Goal: Transaction & Acquisition: Purchase product/service

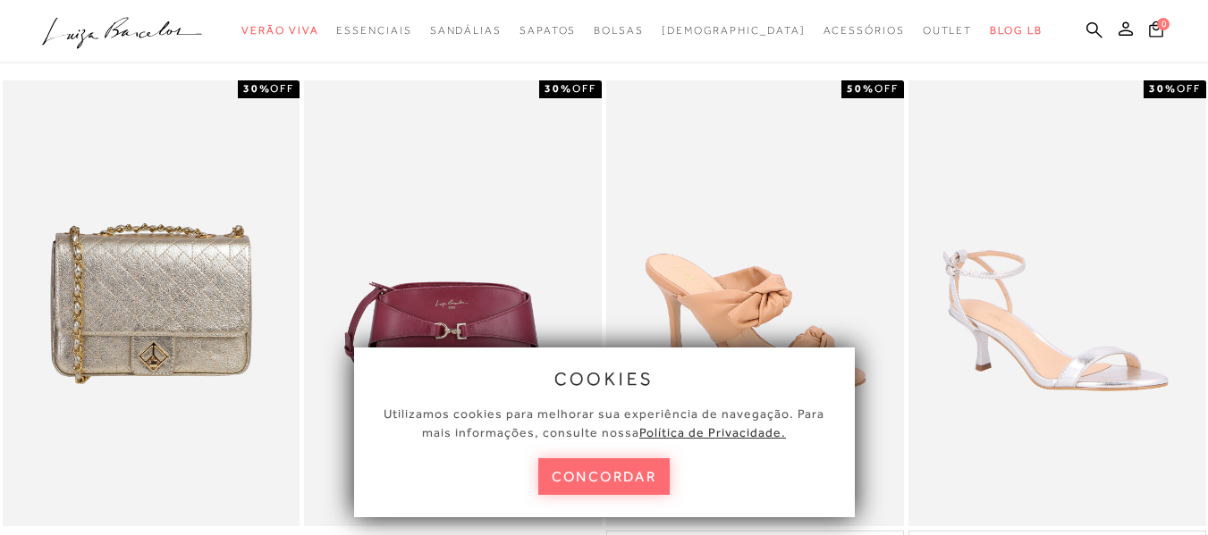
click at [615, 481] on button "concordar" at bounding box center [604, 477] width 132 height 37
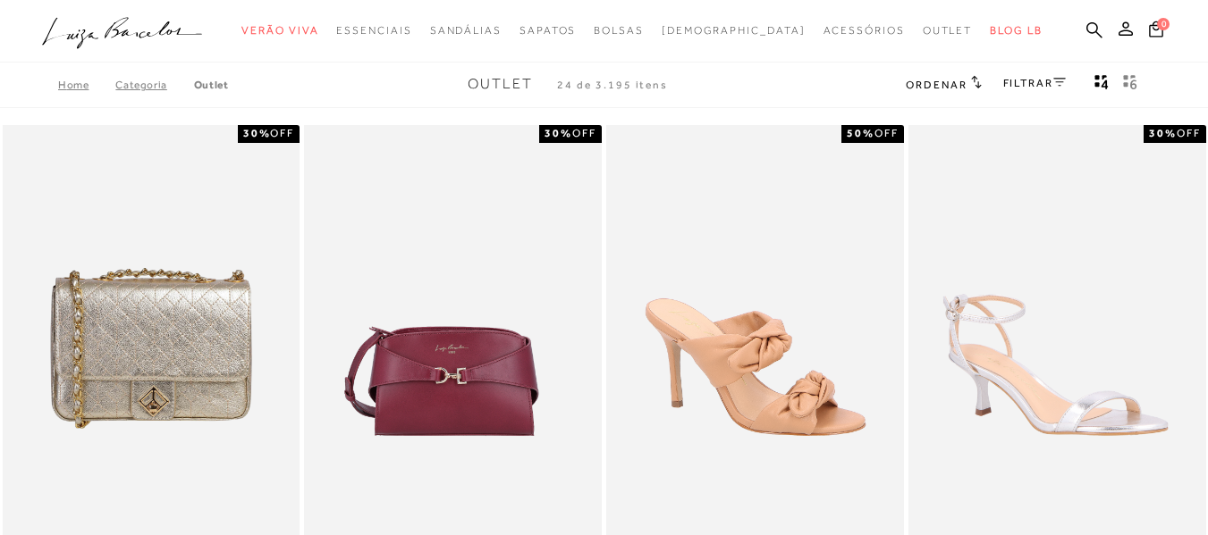
click at [1037, 84] on link "FILTRAR" at bounding box center [1034, 83] width 63 height 13
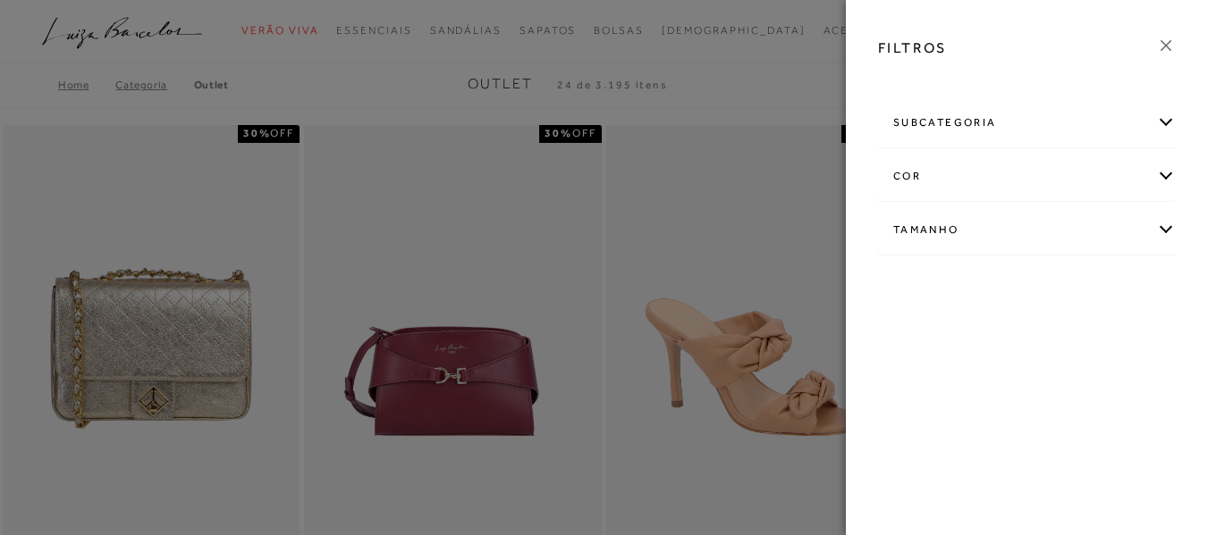
click at [947, 236] on div "Tamanho" at bounding box center [1027, 229] width 296 height 47
click at [1116, 333] on span "33/34" at bounding box center [1115, 334] width 43 height 13
click at [1107, 333] on input "33/34" at bounding box center [1099, 338] width 18 height 18
checkbox input "true"
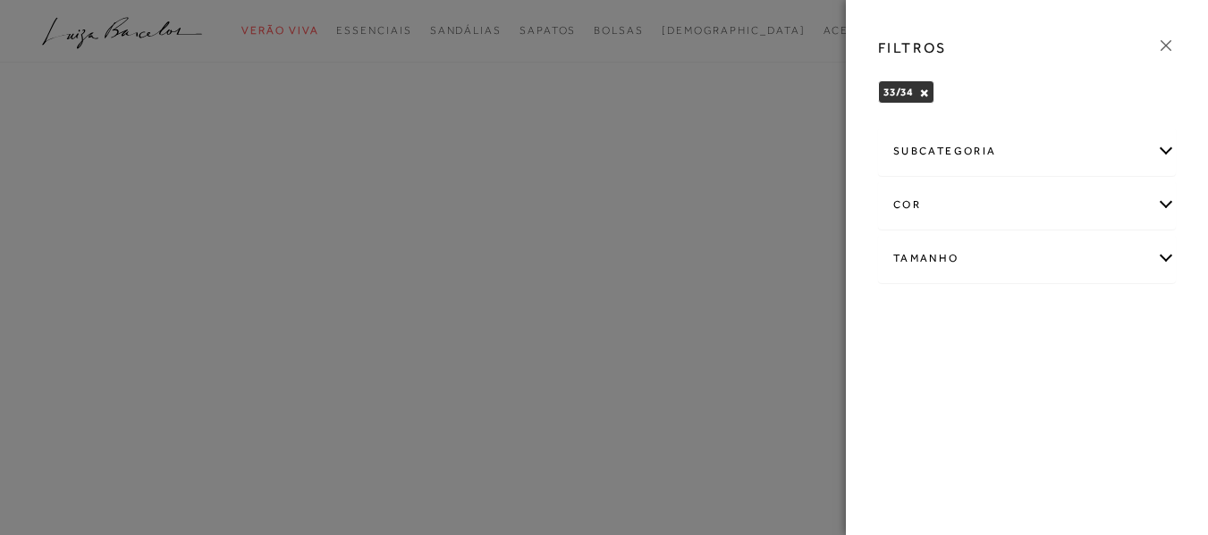
drag, startPoint x: 1163, startPoint y: 4, endPoint x: 1165, endPoint y: 42, distance: 38.5
click at [1165, 42] on icon at bounding box center [1166, 46] width 20 height 20
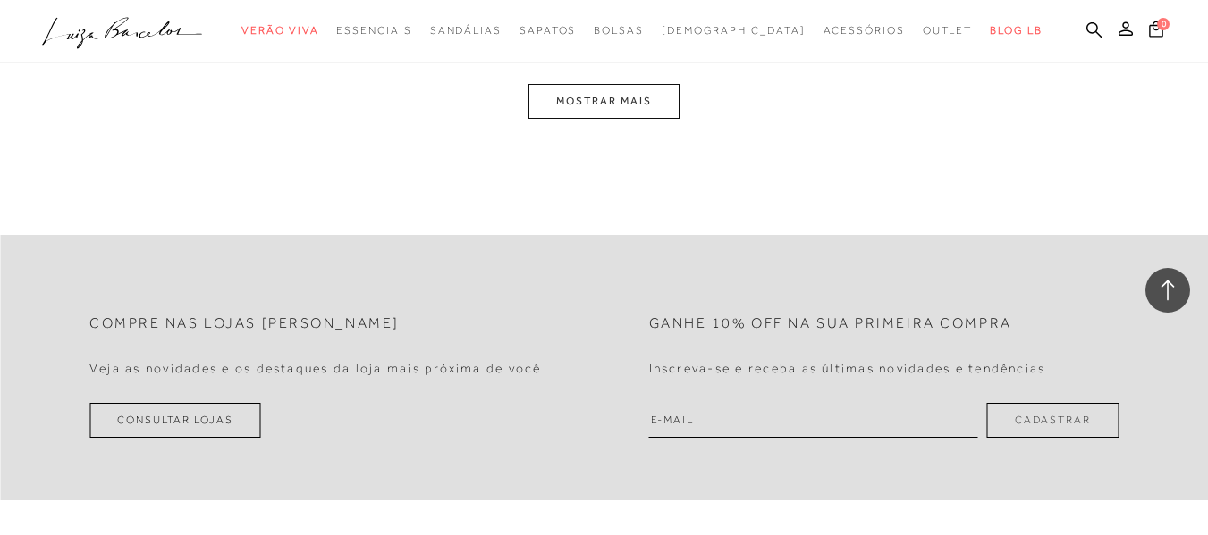
scroll to position [1490, 0]
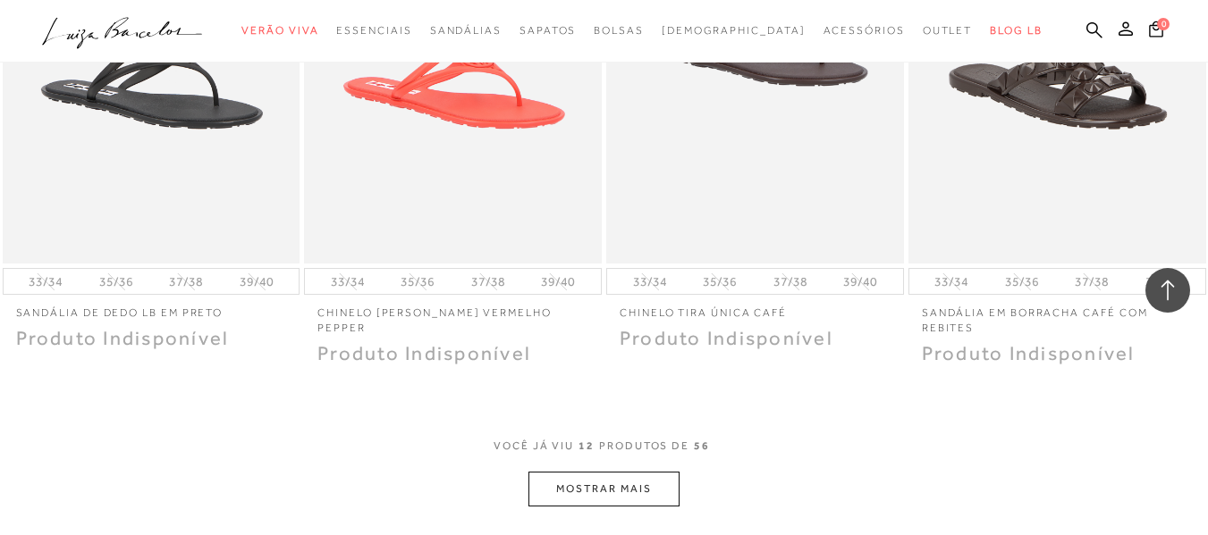
click at [600, 490] on button "MOSTRAR MAIS" at bounding box center [603, 489] width 150 height 35
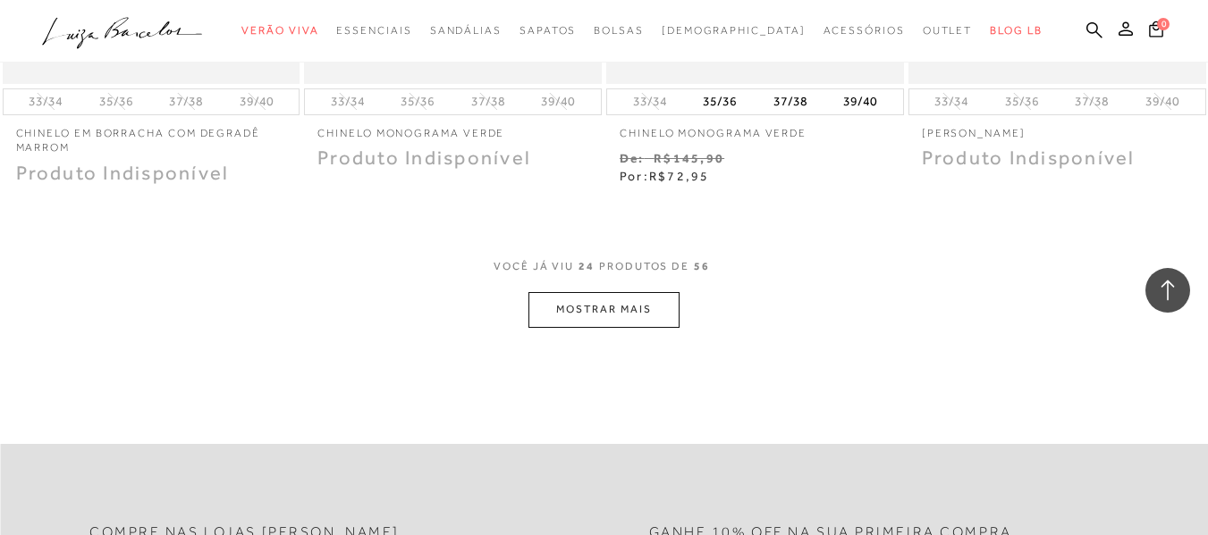
scroll to position [3352, 0]
click at [591, 307] on button "MOSTRAR MAIS" at bounding box center [603, 308] width 150 height 35
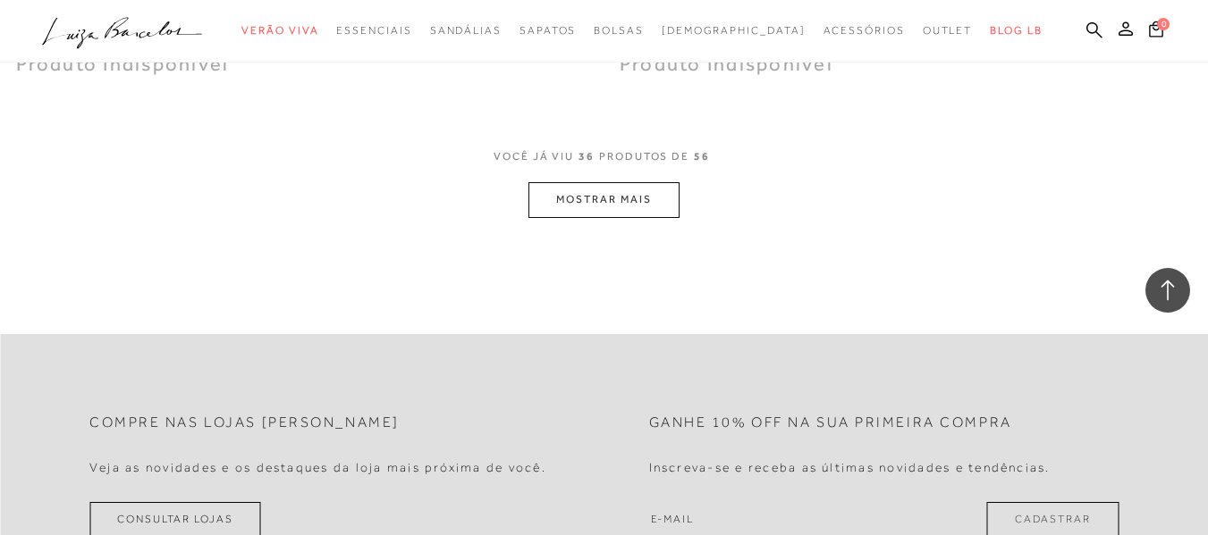
scroll to position [5157, 0]
click at [572, 201] on button "MOSTRAR MAIS" at bounding box center [603, 198] width 150 height 35
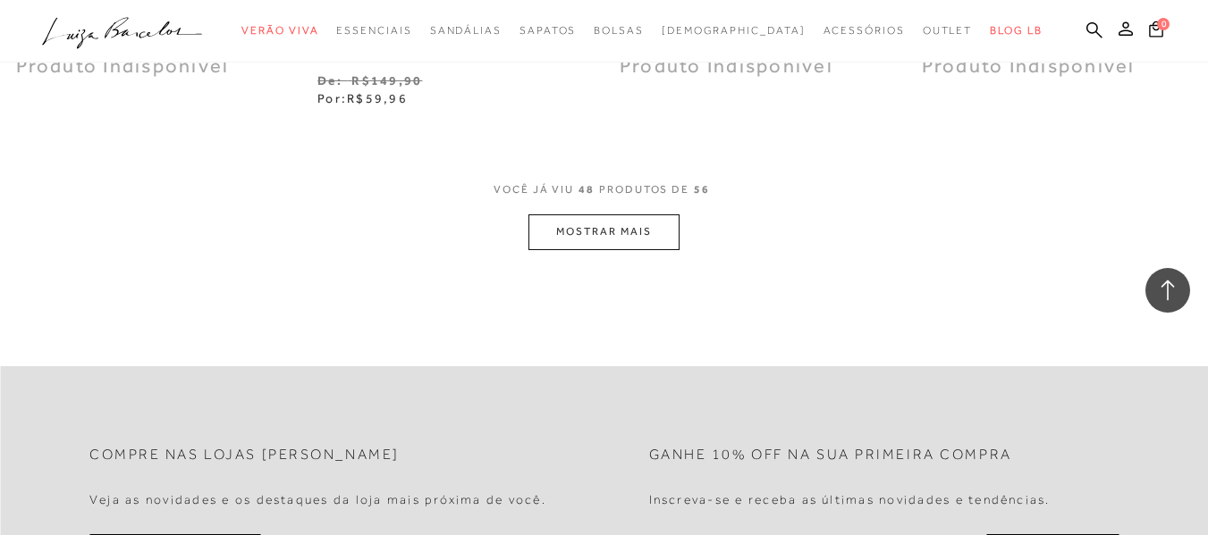
scroll to position [6837, 0]
click at [585, 236] on button "MOSTRAR MAIS" at bounding box center [603, 231] width 150 height 35
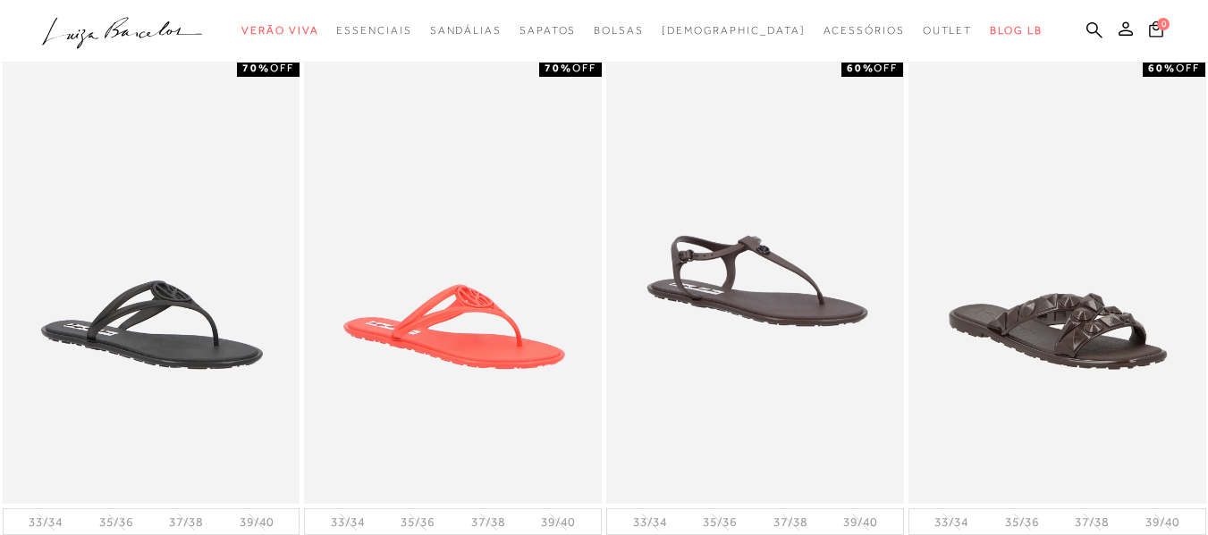
scroll to position [0, 0]
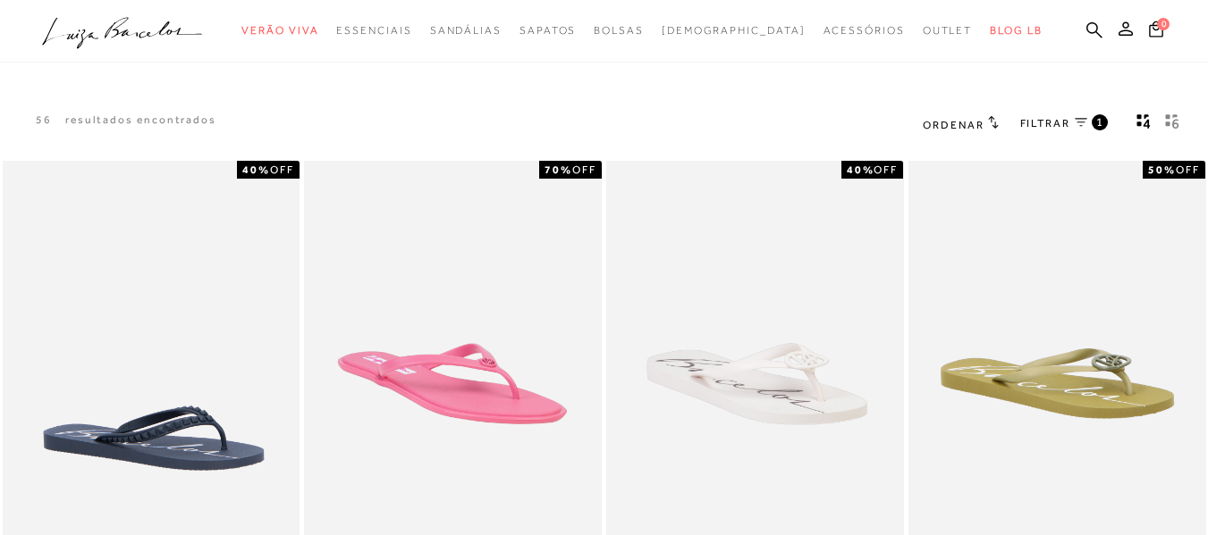
click at [1086, 122] on icon at bounding box center [1080, 122] width 13 height 9
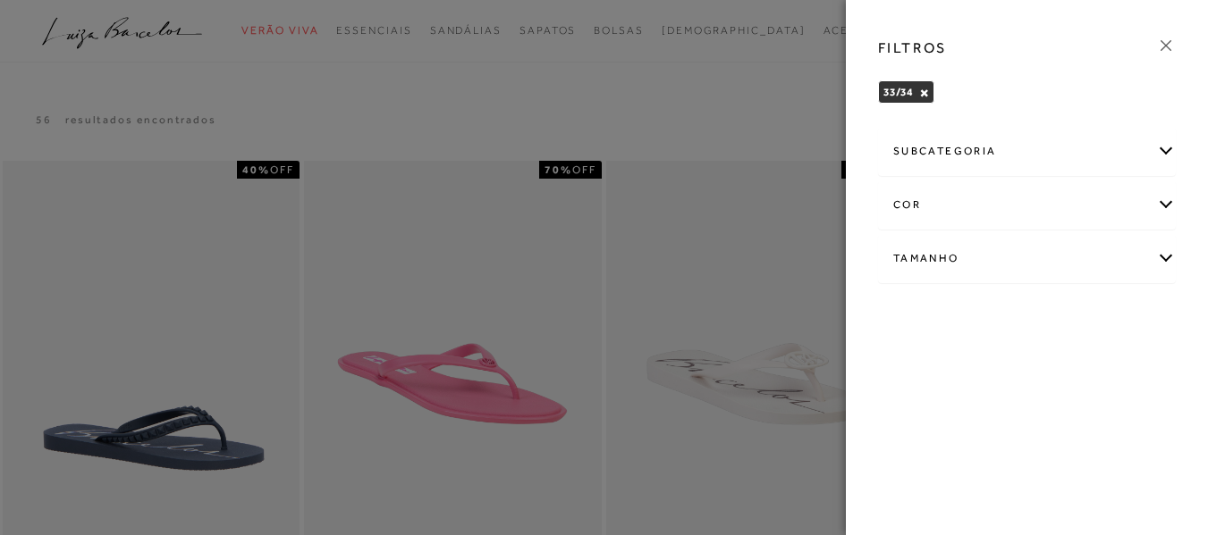
click at [1014, 265] on div "Tamanho" at bounding box center [1027, 258] width 296 height 47
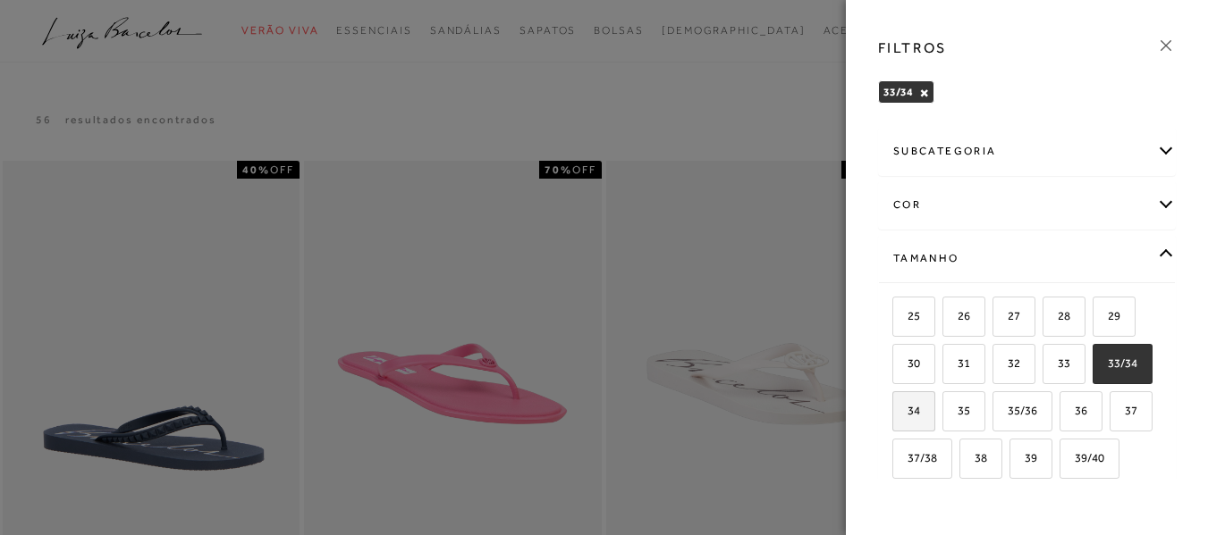
click at [920, 408] on span "34" at bounding box center [907, 410] width 26 height 13
click at [907, 408] on input "34" at bounding box center [898, 414] width 18 height 18
checkbox input "true"
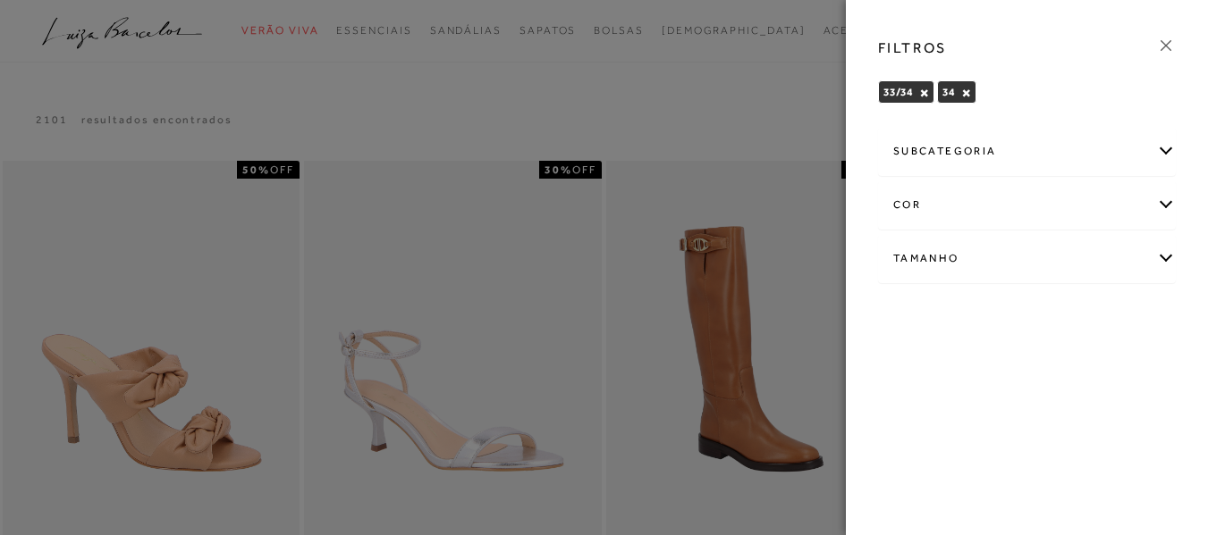
click at [1161, 41] on icon at bounding box center [1165, 45] width 11 height 11
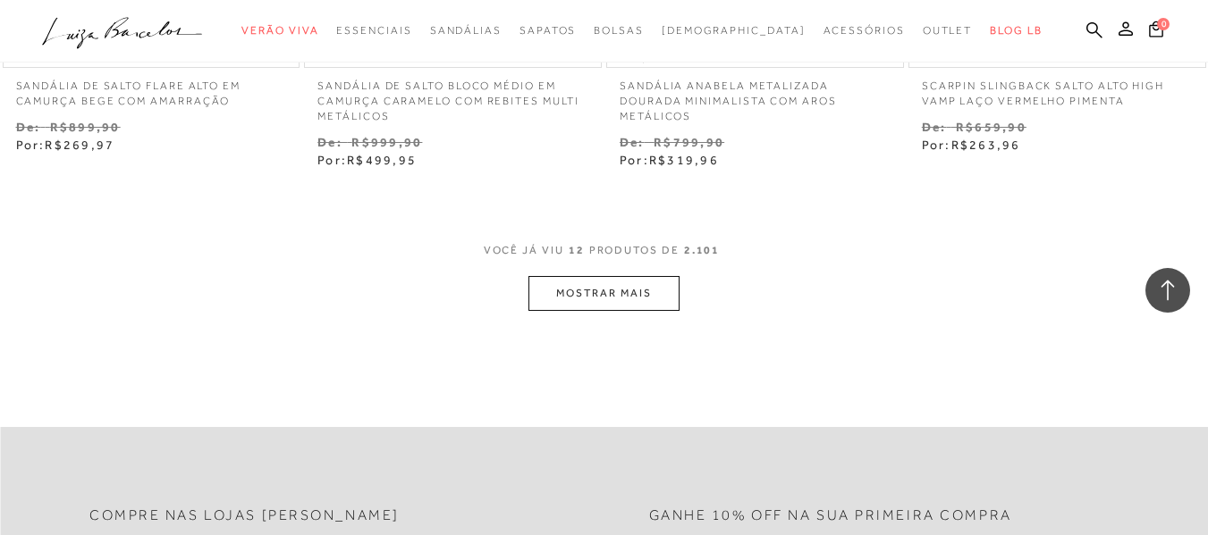
scroll to position [1731, 0]
click at [627, 297] on button "MOSTRAR MAIS" at bounding box center [603, 294] width 150 height 35
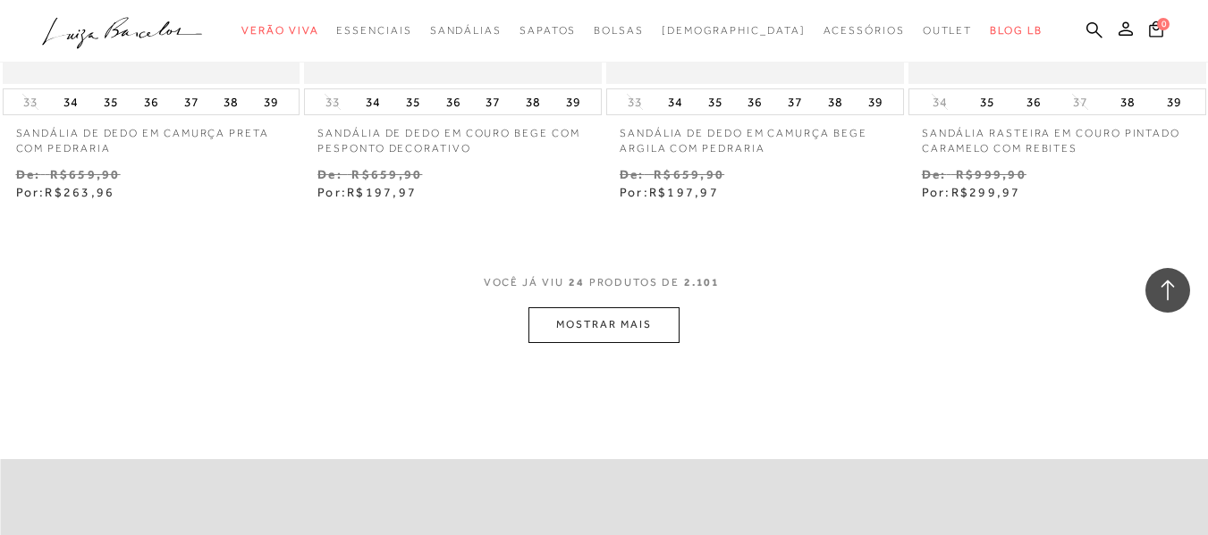
scroll to position [3442, 0]
click at [592, 323] on button "MOSTRAR MAIS" at bounding box center [603, 326] width 150 height 35
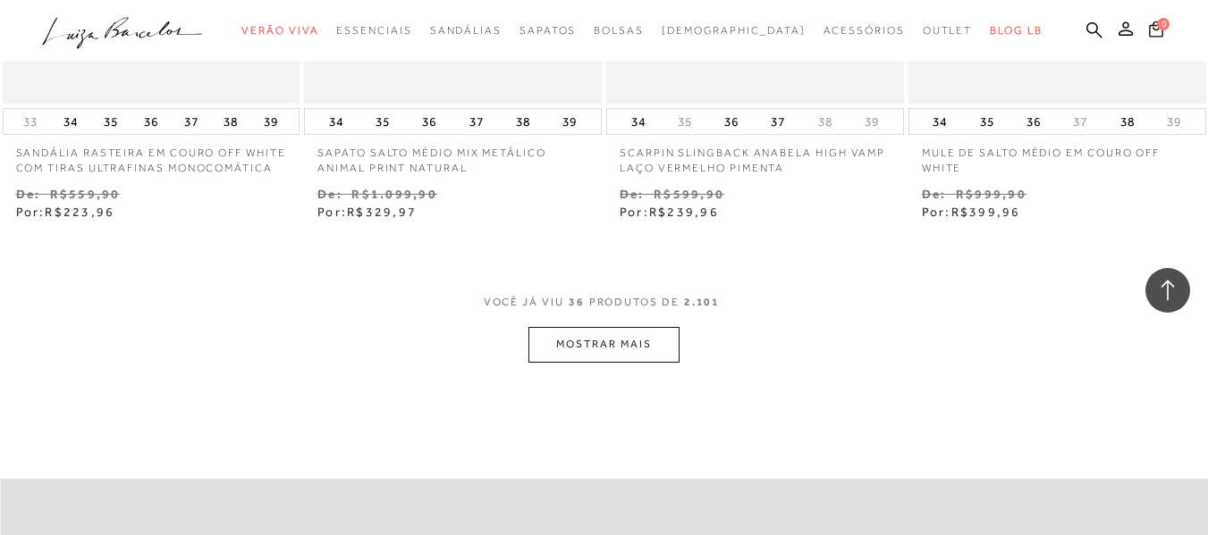
scroll to position [5167, 0]
click at [595, 344] on button "MOSTRAR MAIS" at bounding box center [603, 345] width 150 height 35
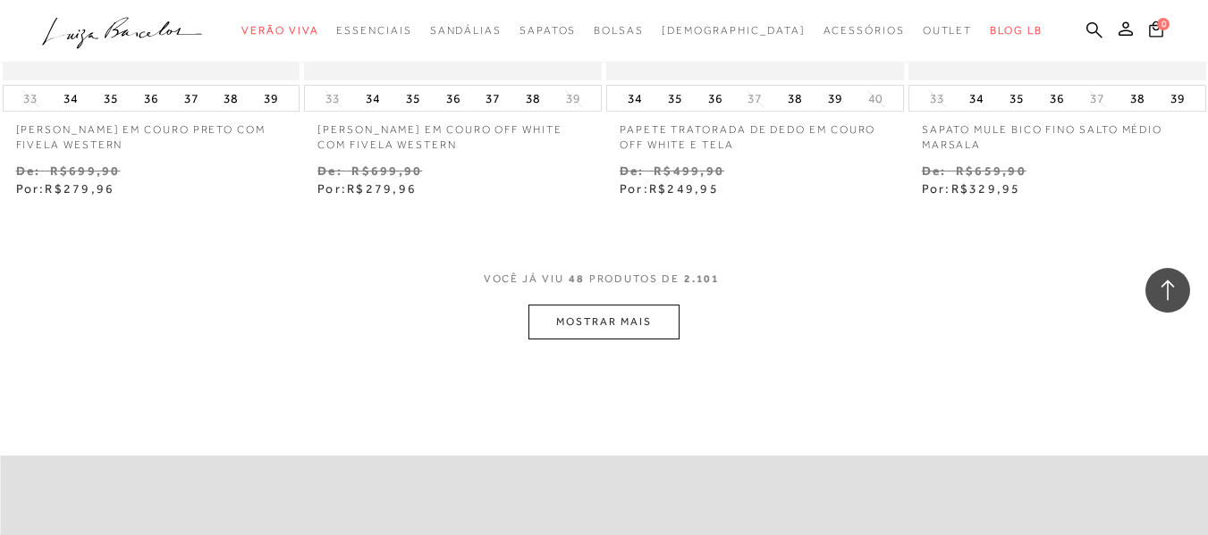
scroll to position [6965, 0]
click at [610, 321] on button "MOSTRAR MAIS" at bounding box center [603, 321] width 150 height 35
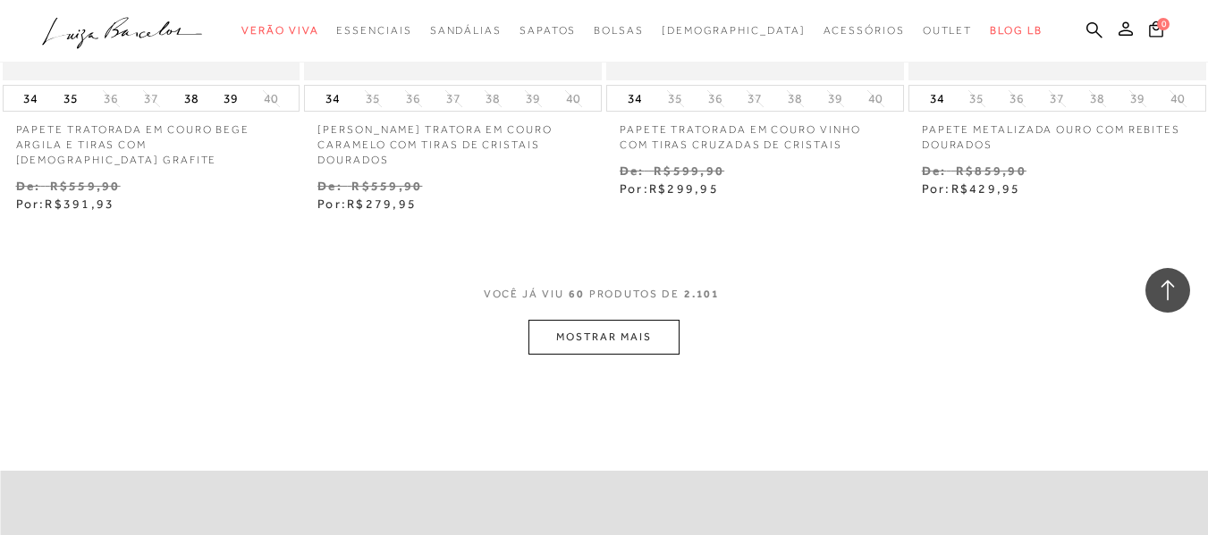
scroll to position [8709, 0]
click at [627, 336] on button "MOSTRAR MAIS" at bounding box center [603, 336] width 150 height 35
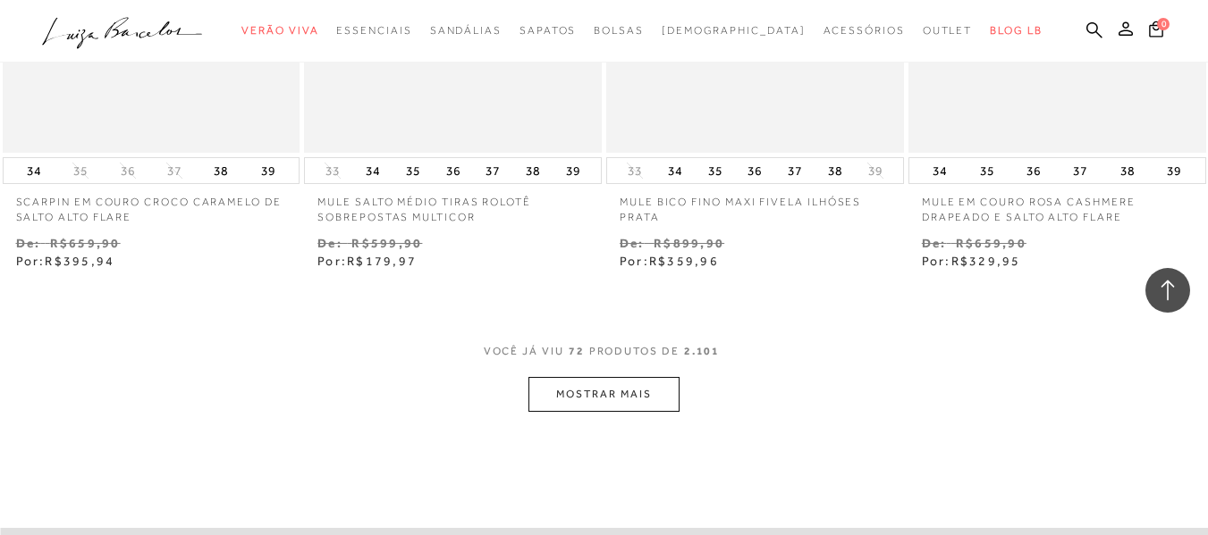
scroll to position [10398, 0]
click at [609, 394] on button "MOSTRAR MAIS" at bounding box center [603, 391] width 150 height 35
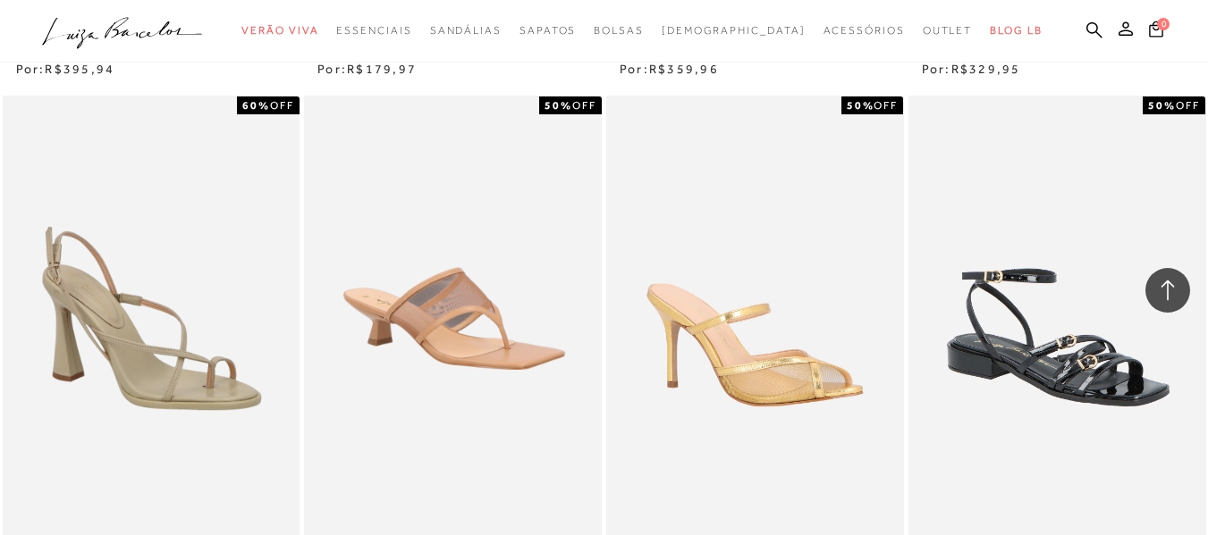
scroll to position [10589, 0]
